Goal: Consume media (video, audio)

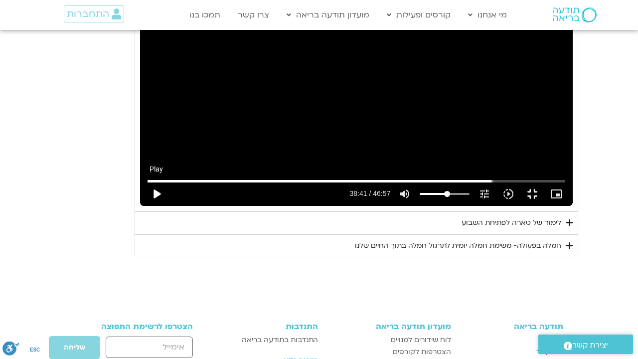
type input "992.52"
click at [145, 206] on button "play_arrow" at bounding box center [157, 194] width 24 height 24
type input "2321.729369"
type input "992.52"
type input "2321.730119"
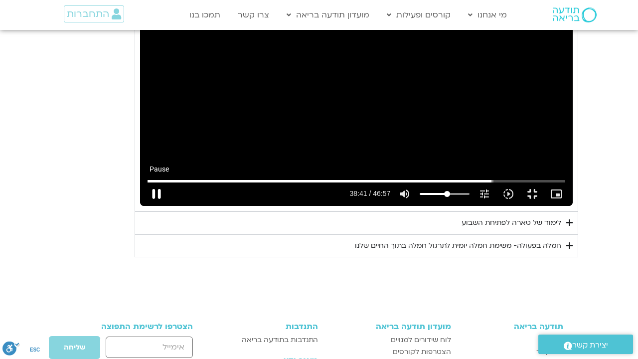
type input "992.52"
type input "2321.840084"
type input "992.52"
type input "2321.971933"
type input "992.52"
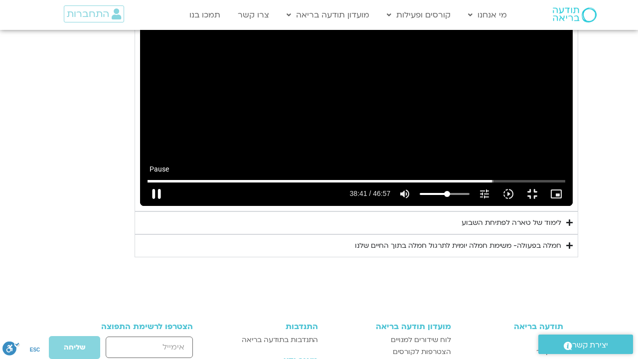
type input "2322.101579"
type input "992.52"
type input "2322.230829"
type input "992.52"
type input "2322.361815"
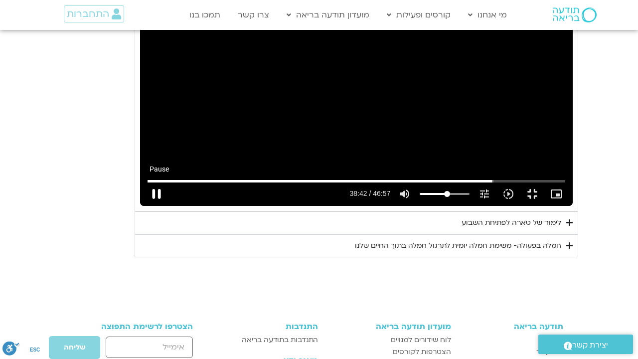
type input "992.52"
type input "2322.49115"
type input "992.52"
type input "2322.626846"
type input "992.52"
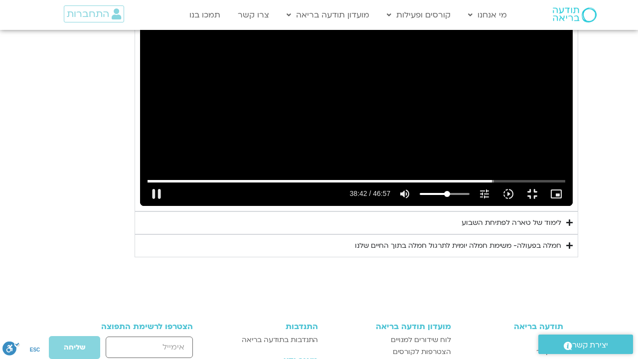
type input "2322.879526"
type input "992.52"
type input "2323.011739"
type input "992.52"
type input "2323.146785"
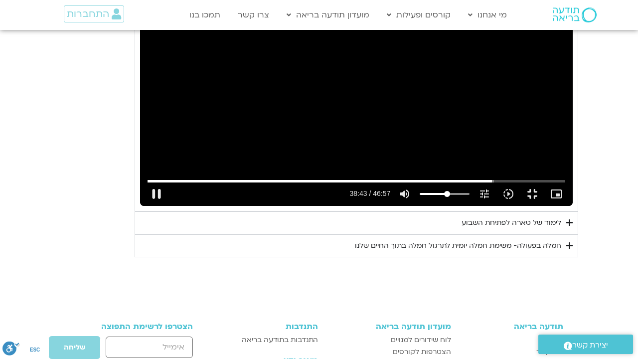
type input "992.52"
type input "2323.174507"
type input "992.52"
type input "2323.306913"
type input "992.52"
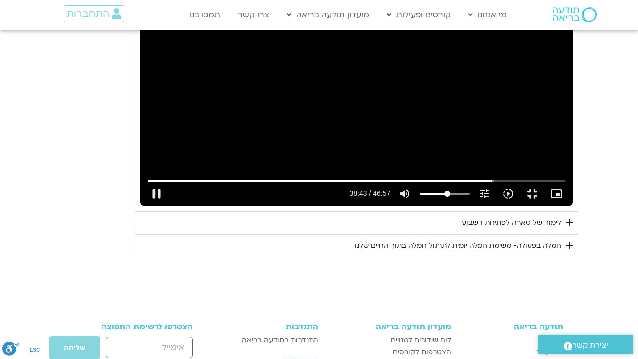
type input "2323.528094"
type input "992.52"
type input "2323.661062"
type input "992.52"
type input "2323.744646"
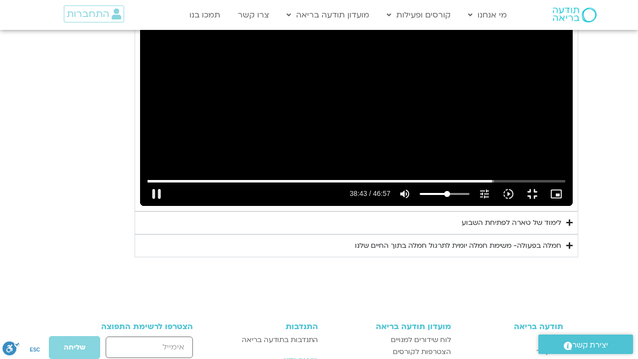
type input "992.52"
type input "2323.929531"
type input "992.52"
type input "2324.094824"
type input "992.52"
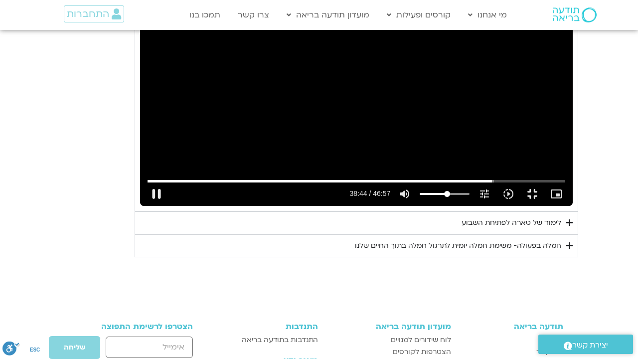
type input "2324.211388"
type input "992.52"
type input "2324.36146"
type input "992.52"
type input "2324.494599"
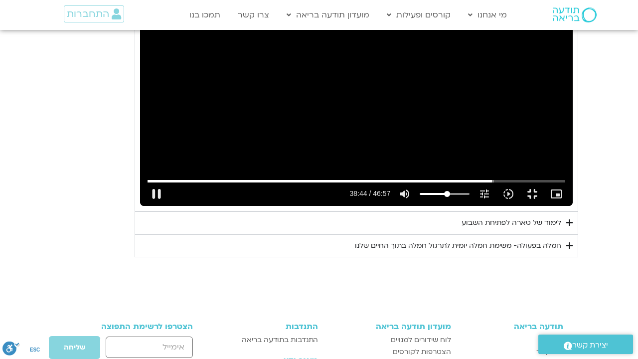
type input "992.52"
type input "2324.627574"
type input "992.52"
type input "2324.693278"
type input "992.52"
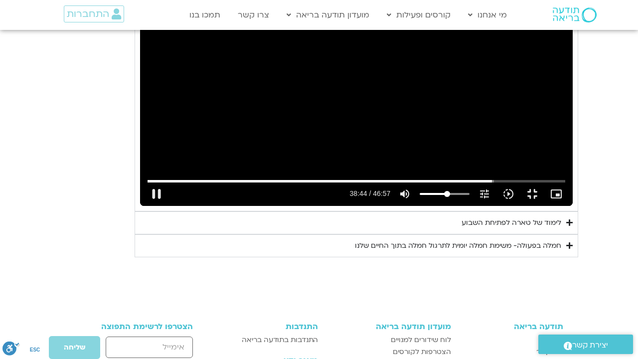
type input "2324.887286"
type input "992.52"
type input "2325.047319"
type input "992.52"
type input "2325.144414"
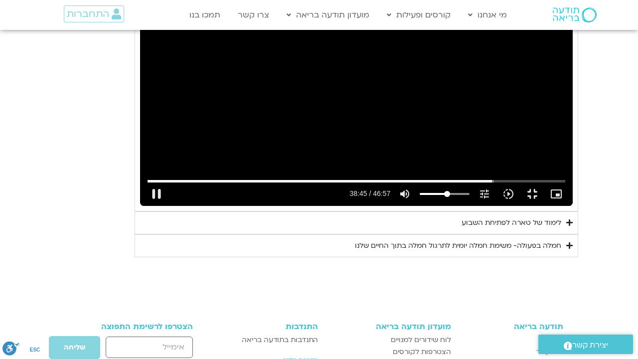
type input "992.52"
type input "2325.275738"
type input "992.52"
type input "2325.407372"
type input "992.52"
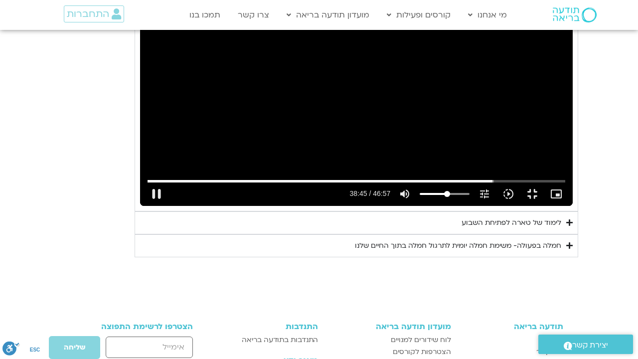
type input "2325.537611"
type input "992.52"
type input "38.7902462121212"
type input "2325.663093"
type input "992.52"
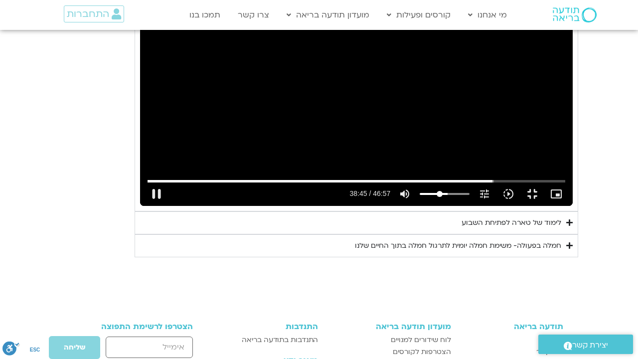
type input "38.7902462121212"
click at [470, 197] on input "Volume" at bounding box center [445, 194] width 50 height 6
type input "2325.792774"
type input "992.52"
type input "2325.924659"
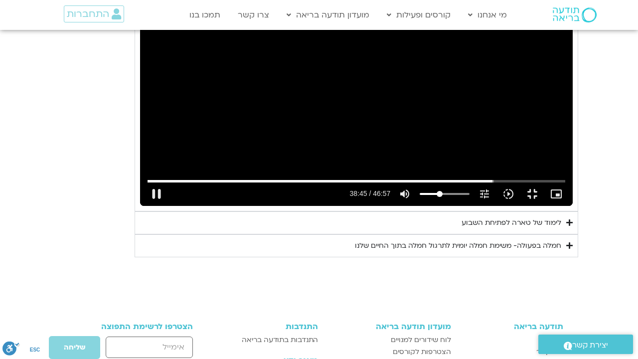
type input "992.52"
type input "2326.059471"
type input "992.52"
type input "2326.191914"
type input "992.52"
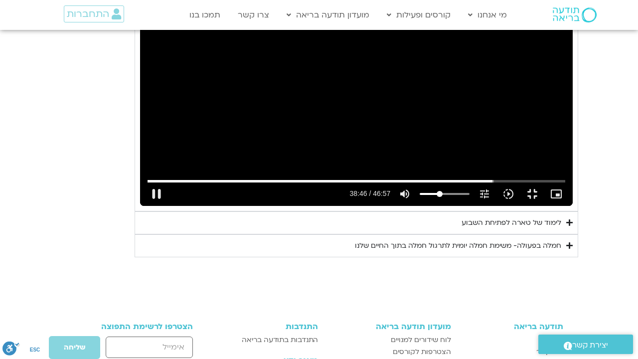
type input "2326.326543"
type input "992.52"
type input "2326.457787"
type input "992.52"
type input "2326.583176"
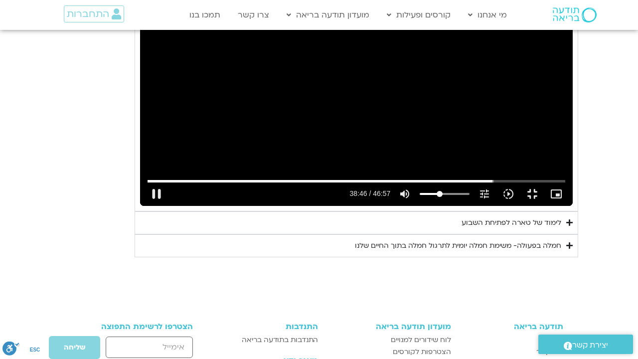
type input "992.52"
type input "2326.708727"
type input "992.52"
type input "2326.840691"
type input "992.52"
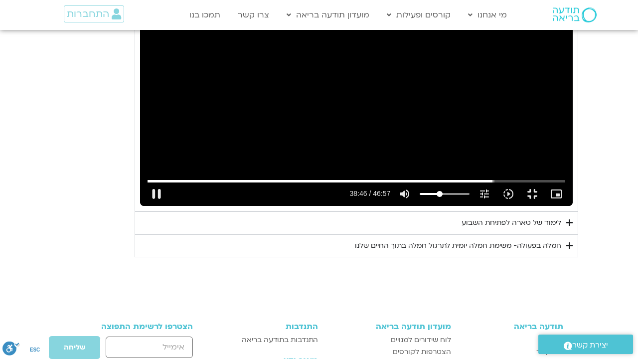
type input "2326.971755"
type input "992.52"
type input "2327.109967"
type input "992.52"
type input "2327.236247"
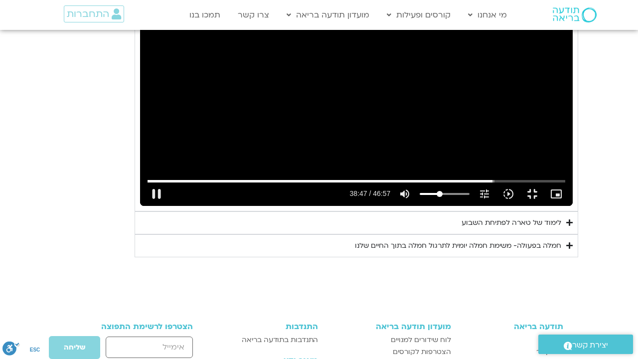
type input "992.52"
type input "2327.364595"
type input "992.52"
type input "2327.489969"
type input "992.52"
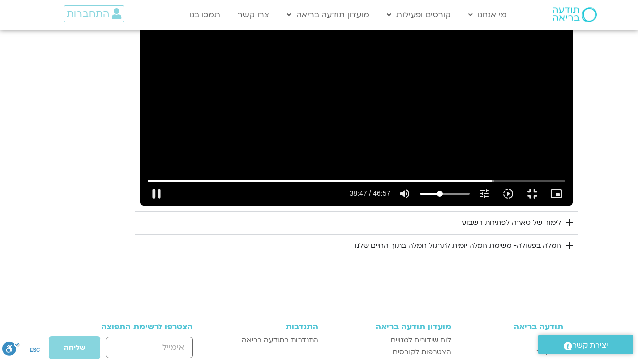
type input "2327.626269"
type input "992.52"
type input "2327.757563"
type input "992.52"
type input "2327.882286"
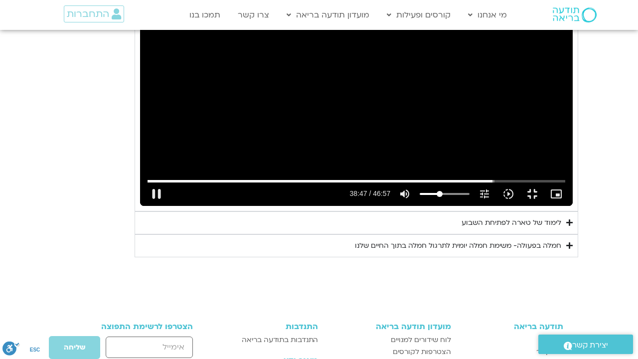
type input "992.52"
type input "2328.008072"
type input "992.52"
type input "2328.142097"
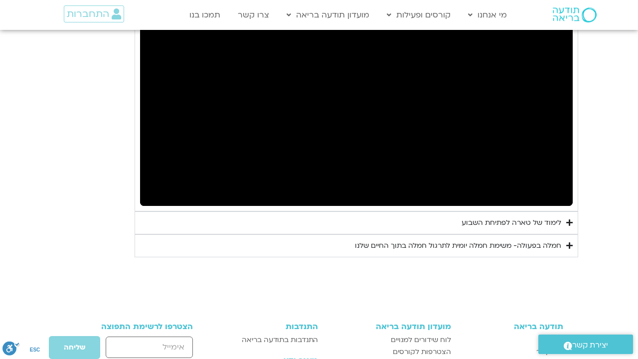
type input "992.52"
type input "2356.706819"
type input "992.52"
type input "2356.869913"
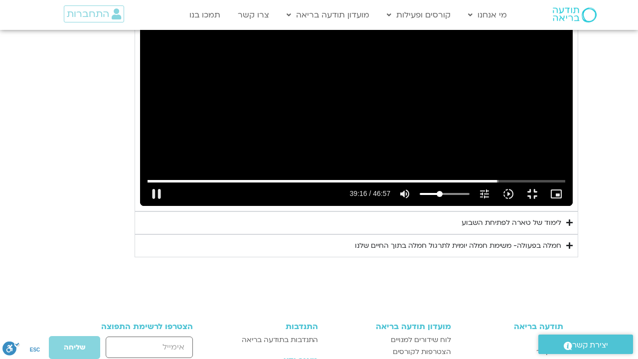
type input "992.52"
type input "2357.018631"
type input "992.52"
type input "2357.157006"
type input "992.52"
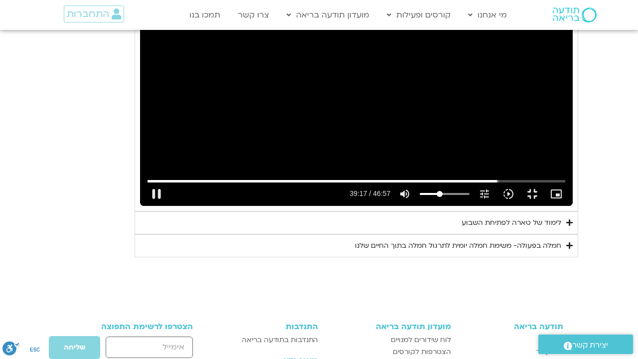
type input "2357.252287"
type input "992.52"
type input "2357.3875"
type input "992.52"
type input "2357.556286"
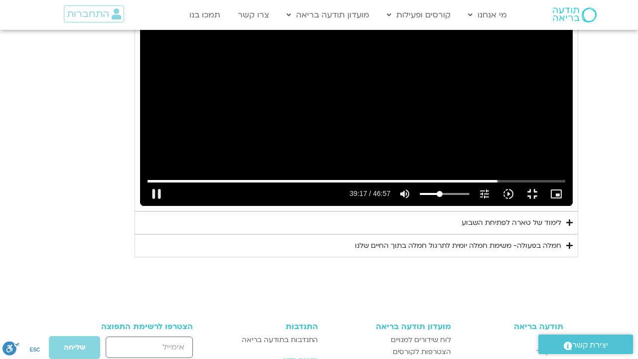
type input "992.52"
type input "2357.690294"
type input "992.52"
type input "2357.824734"
type input "992.52"
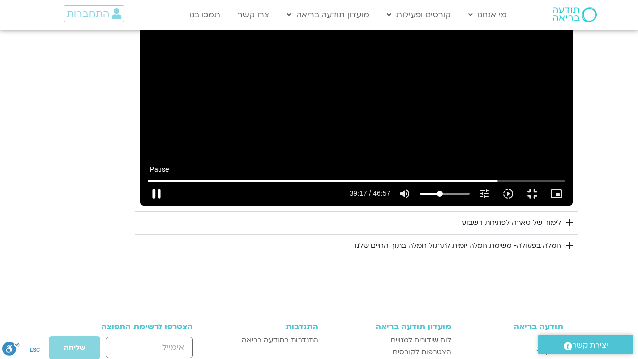
type input "2357.956526"
type input "992.52"
type input "2358.055325"
type input "992.52"
type input "2358.184736"
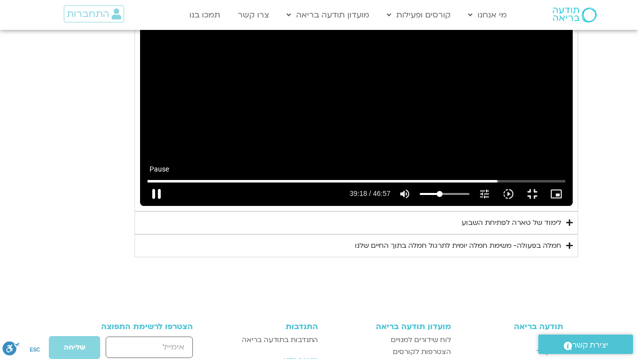
type input "992.52"
type input "2358.315134"
type input "992.52"
type input "2358.441121"
type input "992.52"
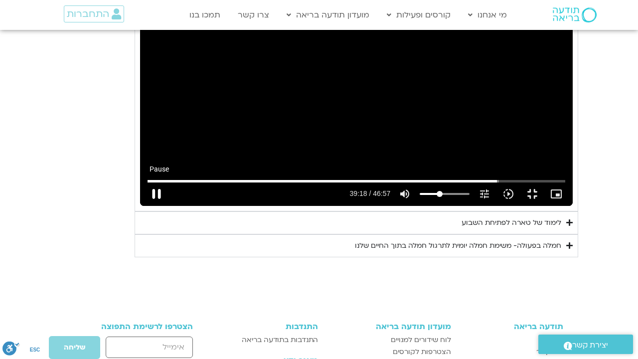
click at [145, 206] on button "pause" at bounding box center [157, 194] width 24 height 24
type input "2358.557624"
type input "992.52"
click at [145, 206] on button "play_arrow" at bounding box center [157, 194] width 24 height 24
type input "2358.557642"
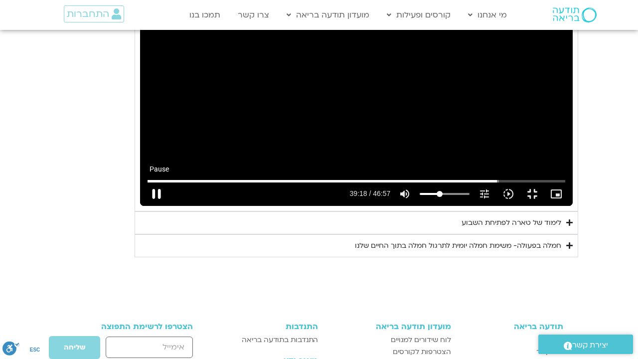
type input "992.52"
type input "2358.602775"
type input "992.52"
type input "2358.738519"
type input "992.52"
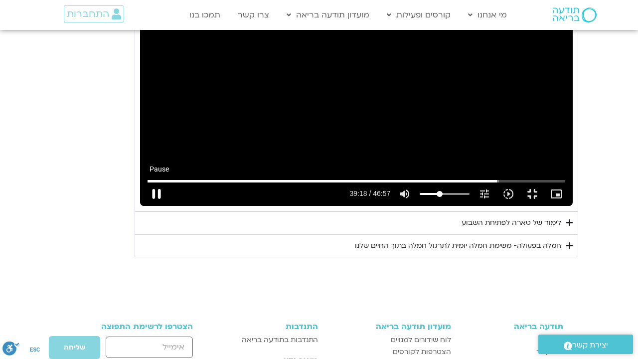
type input "2358.872213"
type input "992.52"
type input "2359.000916"
type input "992.52"
type input "2359.134284"
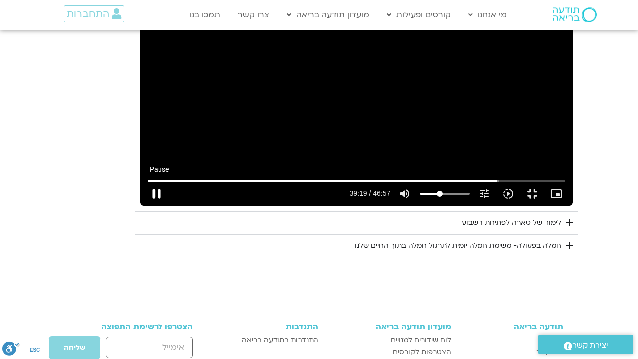
type input "992.52"
type input "2359.264645"
type input "992.52"
type input "2359.394446"
type input "992.52"
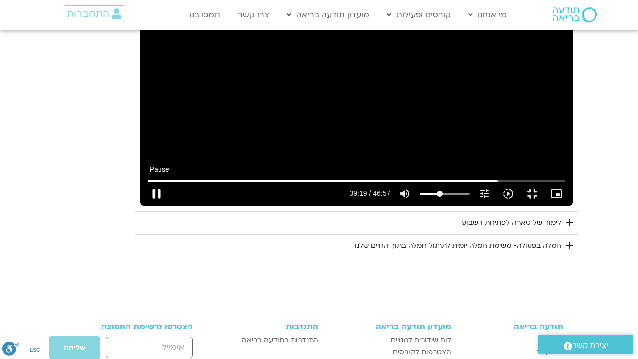
type input "2359.520767"
type input "992.52"
type input "2359.65879"
type input "992.52"
type input "2359.789504"
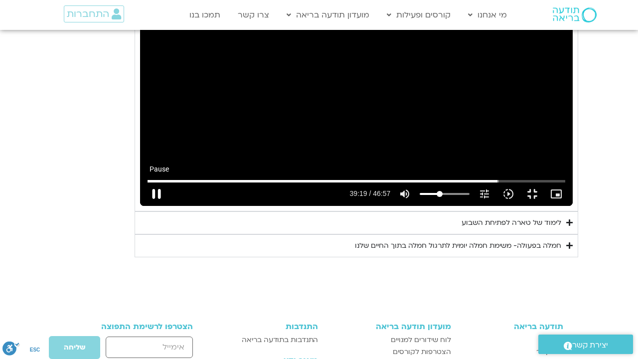
type input "992.52"
type input "2359.921611"
type input "992.52"
type input "2360.05816"
type input "992.52"
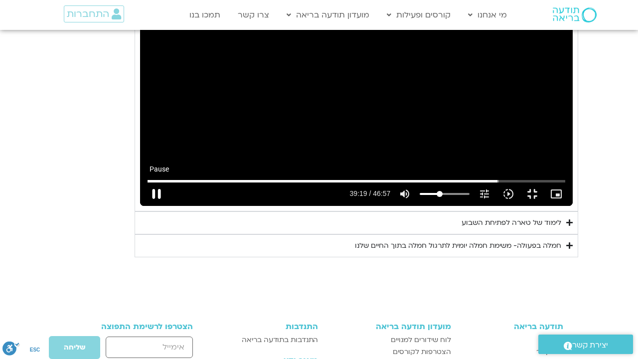
type input "2360.192602"
type input "992.52"
type input "2360.323235"
type input "992.52"
type input "2360.449188"
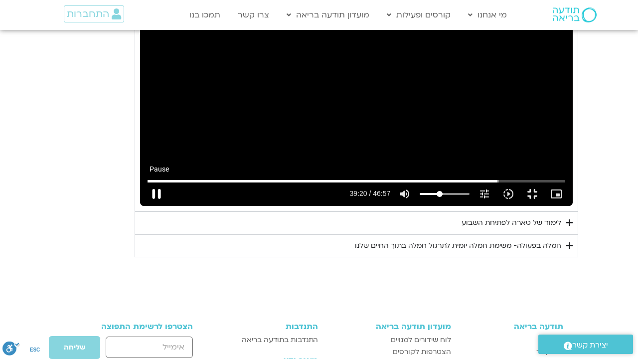
type input "992.52"
type input "2360.583566"
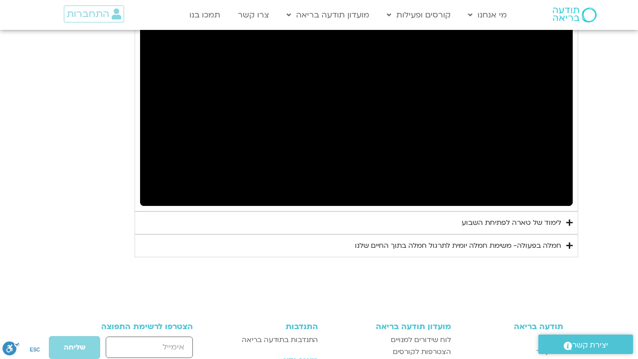
type input "992.52"
type input "2817.733333"
type input "992.52"
type input "2817.733333"
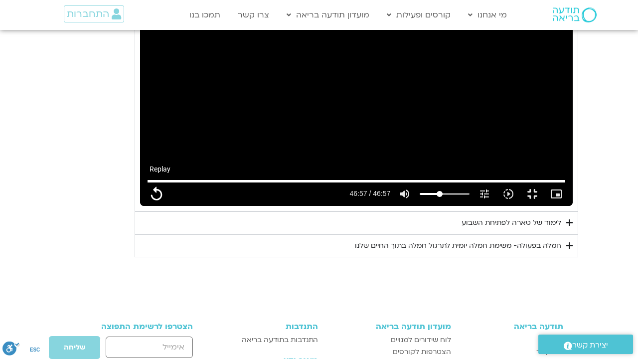
type input "992.52"
type input "2817.733333"
type input "992.52"
type input "2817.733333"
type input "992.52"
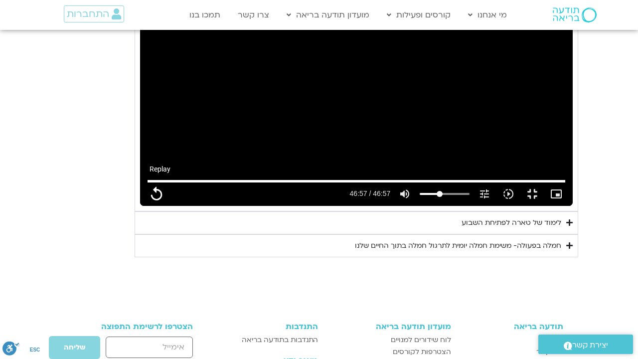
type input "2817.733333"
type input "992.52"
type input "2817.733333"
type input "992.52"
type input "2817.733333"
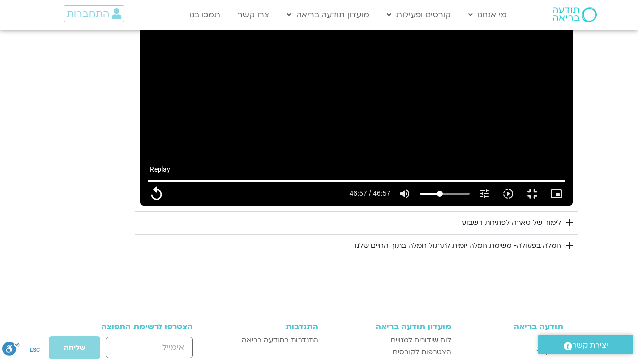
type input "992.52"
type input "2817.733333"
type input "992.52"
type input "2817.733333"
type input "992.52"
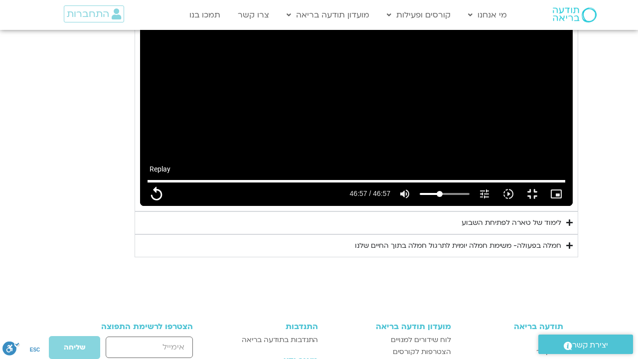
type input "2817.733333"
type input "992.52"
type input "2817.733333"
type input "992.52"
type input "2817.733333"
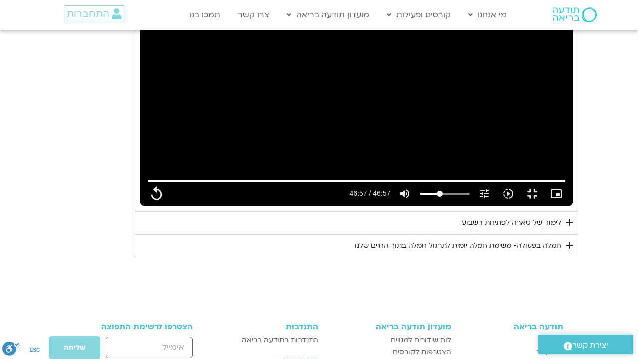
type input "992.52"
type input "2817.733333"
type input "992.52"
type input "2817.733333"
type input "992.52"
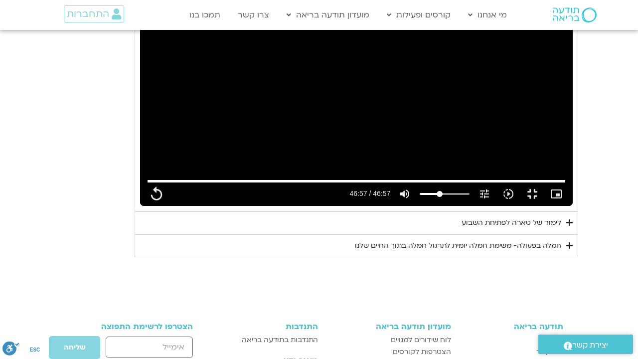
type input "2817.733333"
type input "992.52"
type input "2817.733333"
type input "992.52"
type input "2817.733333"
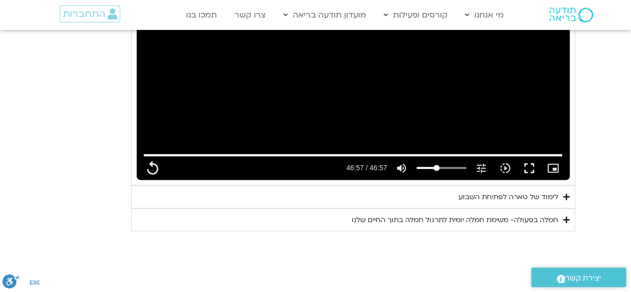
scroll to position [970, 0]
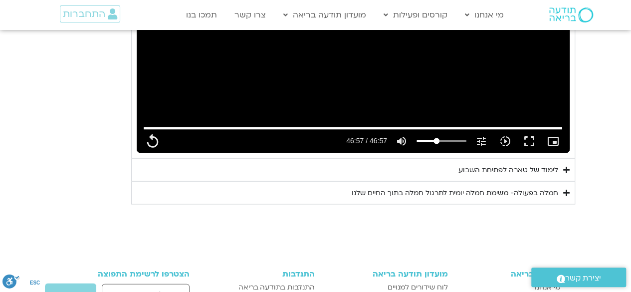
click at [498, 164] on div "לימוד של טארה לפתיחת השבוע" at bounding box center [508, 170] width 100 height 12
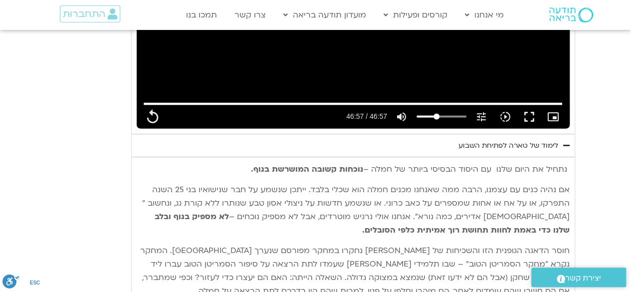
scroll to position [993, 0]
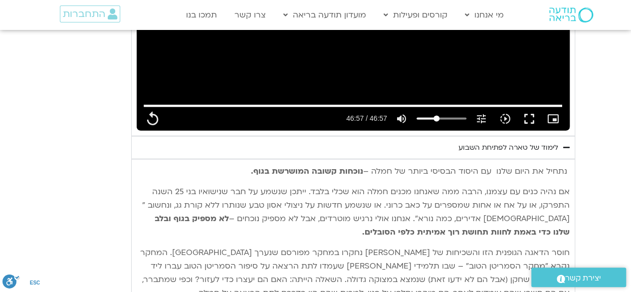
click at [171, 280] on span "חוסר הדאגה הגופנית הזו והשכיחות של [PERSON_NAME] נחקרו במחקר מפורסם שנערך [GEOG…" at bounding box center [354, 272] width 429 height 51
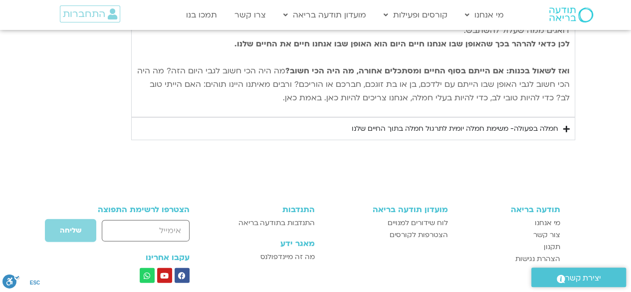
scroll to position [1352, 0]
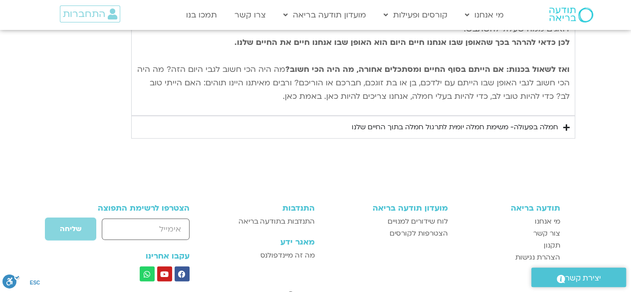
click at [439, 122] on div "חמלה בפעולה- משימת חמלה יומית לתרגול חמלה בתוך החיים שלנו" at bounding box center [455, 127] width 206 height 12
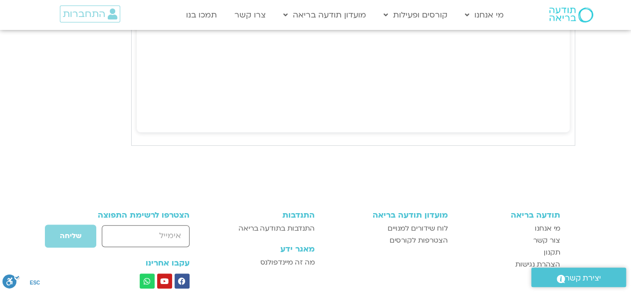
scroll to position [2011, 0]
